Goal: Task Accomplishment & Management: Manage account settings

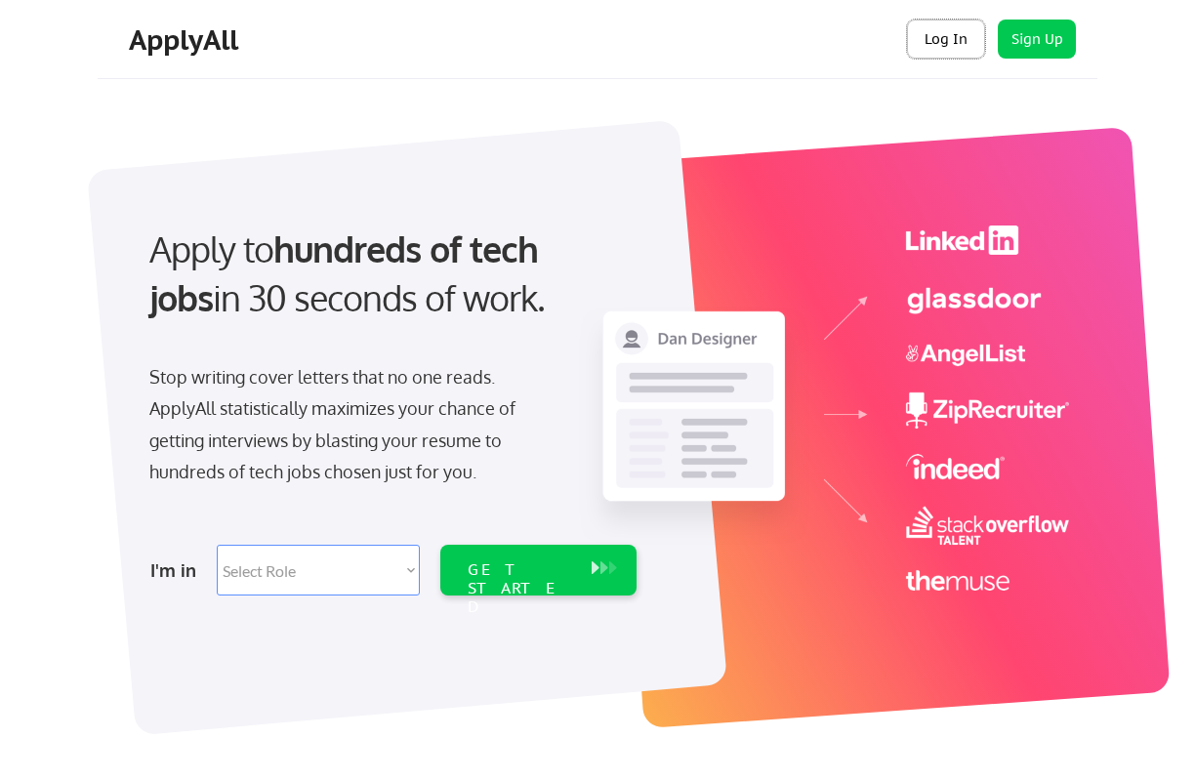
click at [939, 41] on button "Log In" at bounding box center [946, 39] width 78 height 39
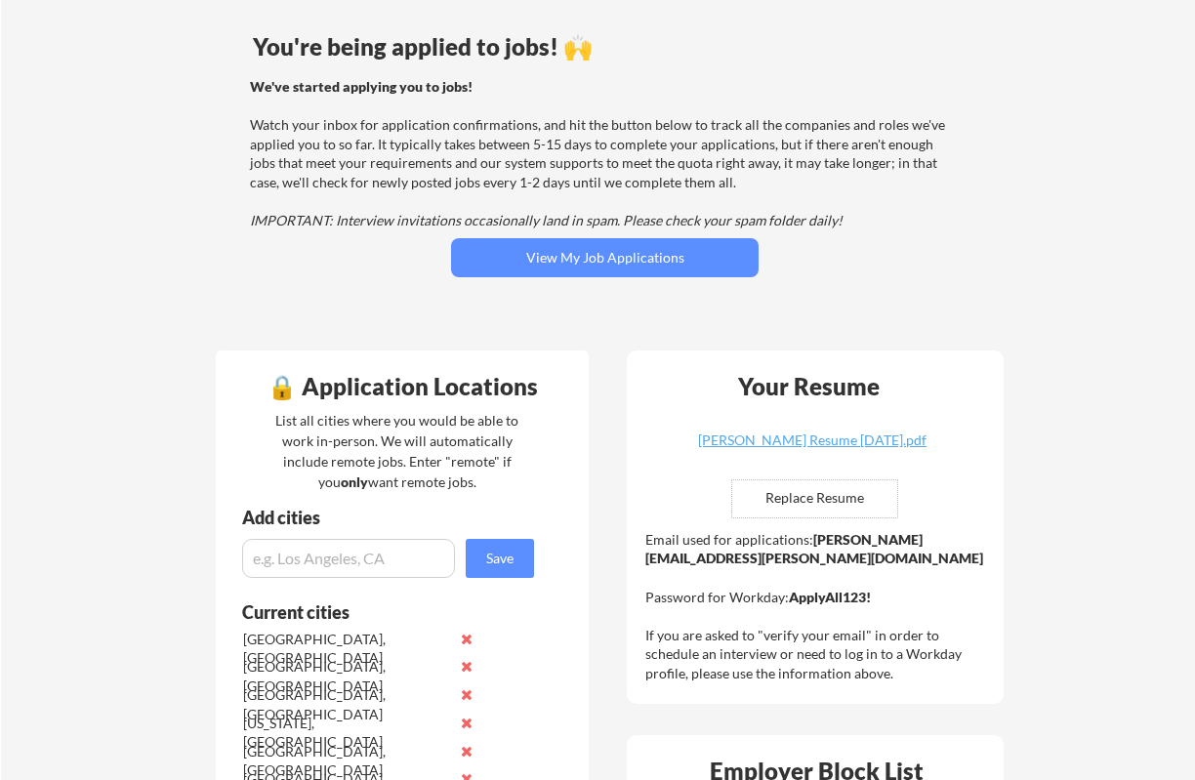
scroll to position [207, 0]
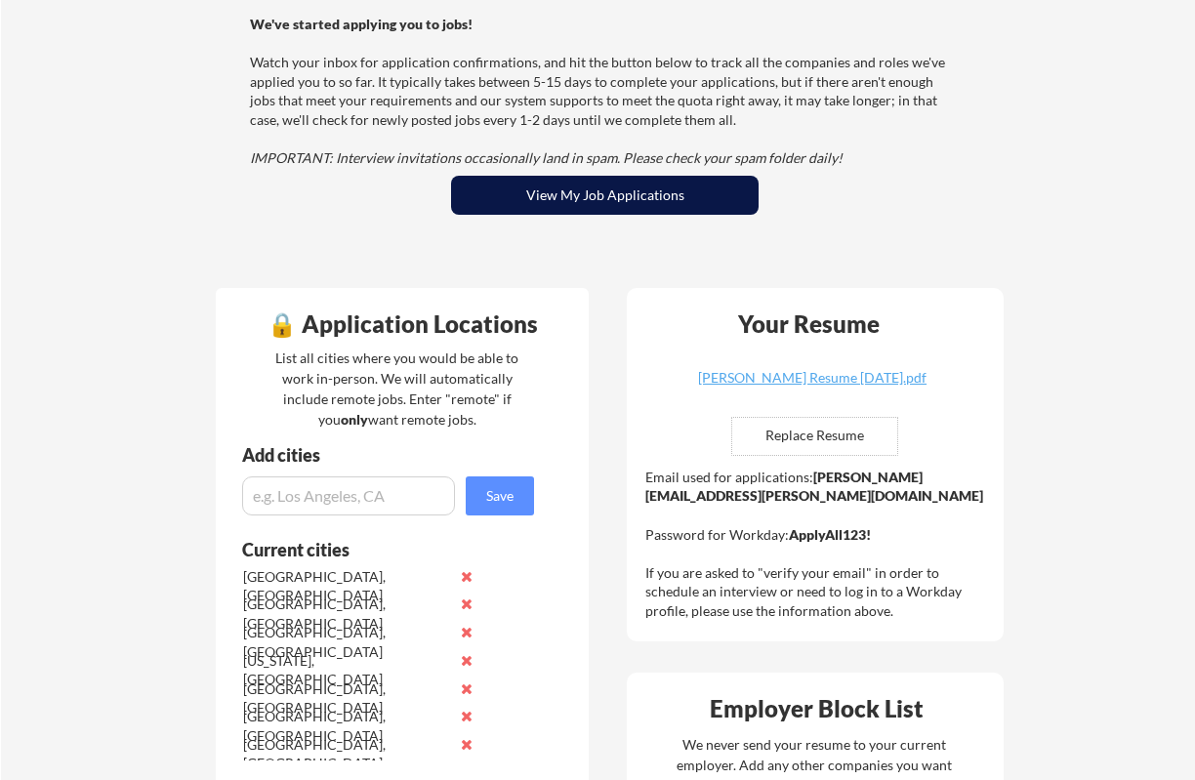
click at [558, 183] on button "View My Job Applications" at bounding box center [604, 195] width 307 height 39
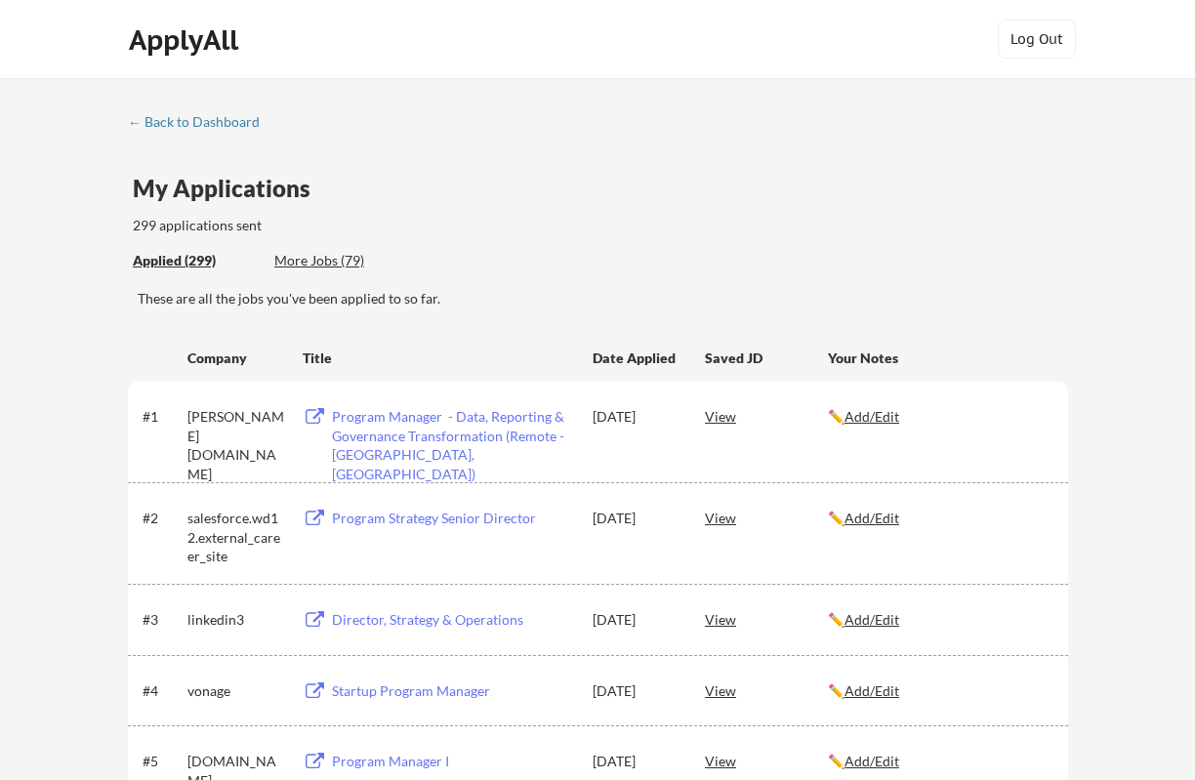
scroll to position [1624, 0]
